Goal: Transaction & Acquisition: Purchase product/service

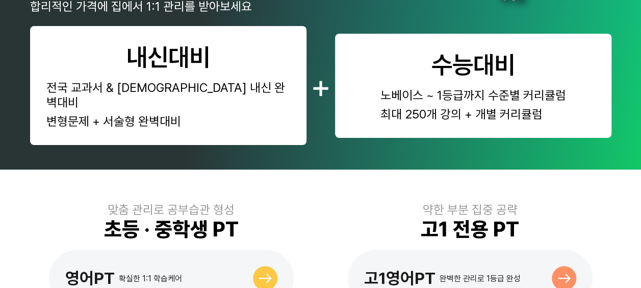
scroll to position [612, 0]
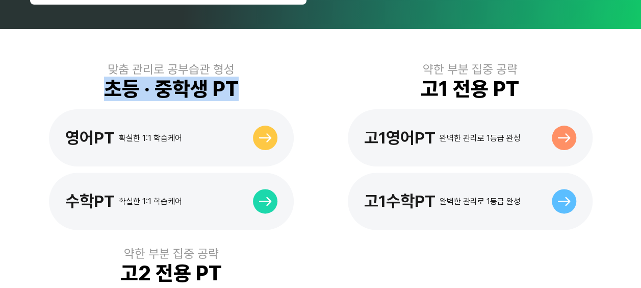
drag, startPoint x: 220, startPoint y: 71, endPoint x: 258, endPoint y: 71, distance: 37.2
click at [258, 71] on div "맞춤 관리로 공부습관 형성 초등 · 중학생 PT 영어PT 확실한 1:1 학습케어 수학PT 확실한 1:1 학습케어" at bounding box center [171, 146] width 283 height 168
click at [135, 78] on div "초등 · 중학생 PT" at bounding box center [171, 88] width 135 height 24
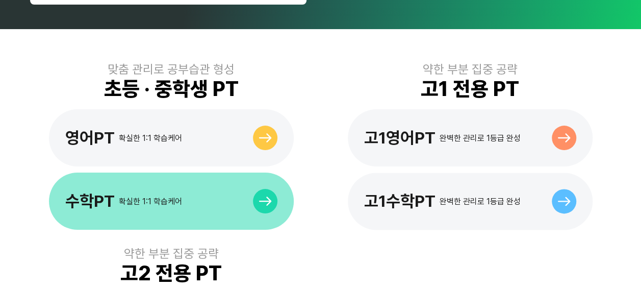
click at [131, 196] on div "확실한 1:1 학습케어" at bounding box center [150, 201] width 63 height 10
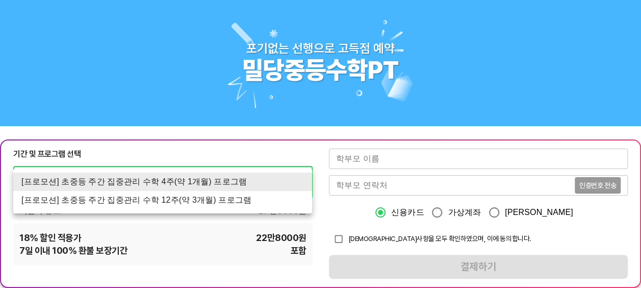
click at [206, 227] on div at bounding box center [320, 144] width 641 height 288
